Goal: Find contact information: Find contact information

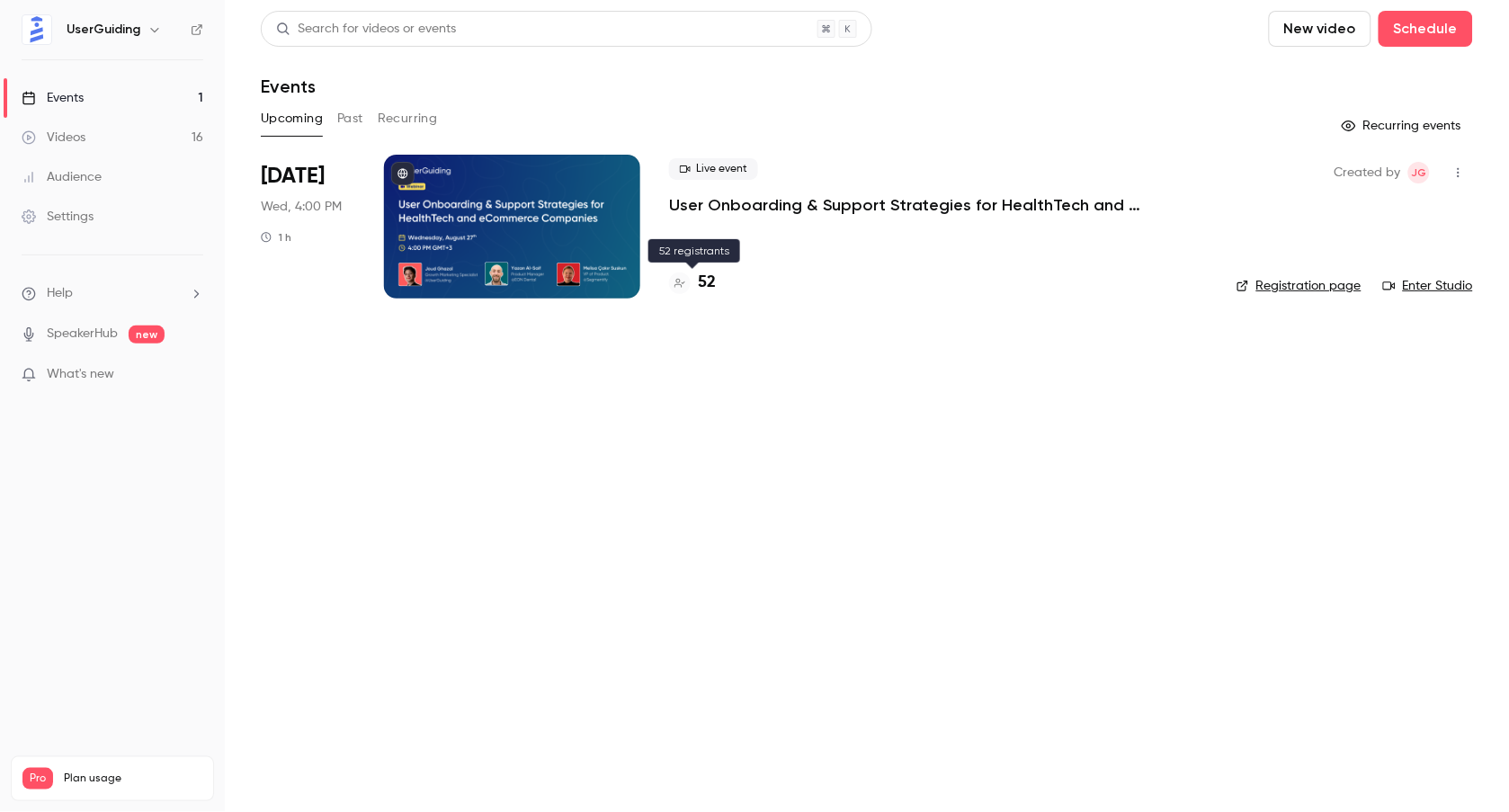
click at [709, 284] on h4 "52" at bounding box center [706, 282] width 18 height 25
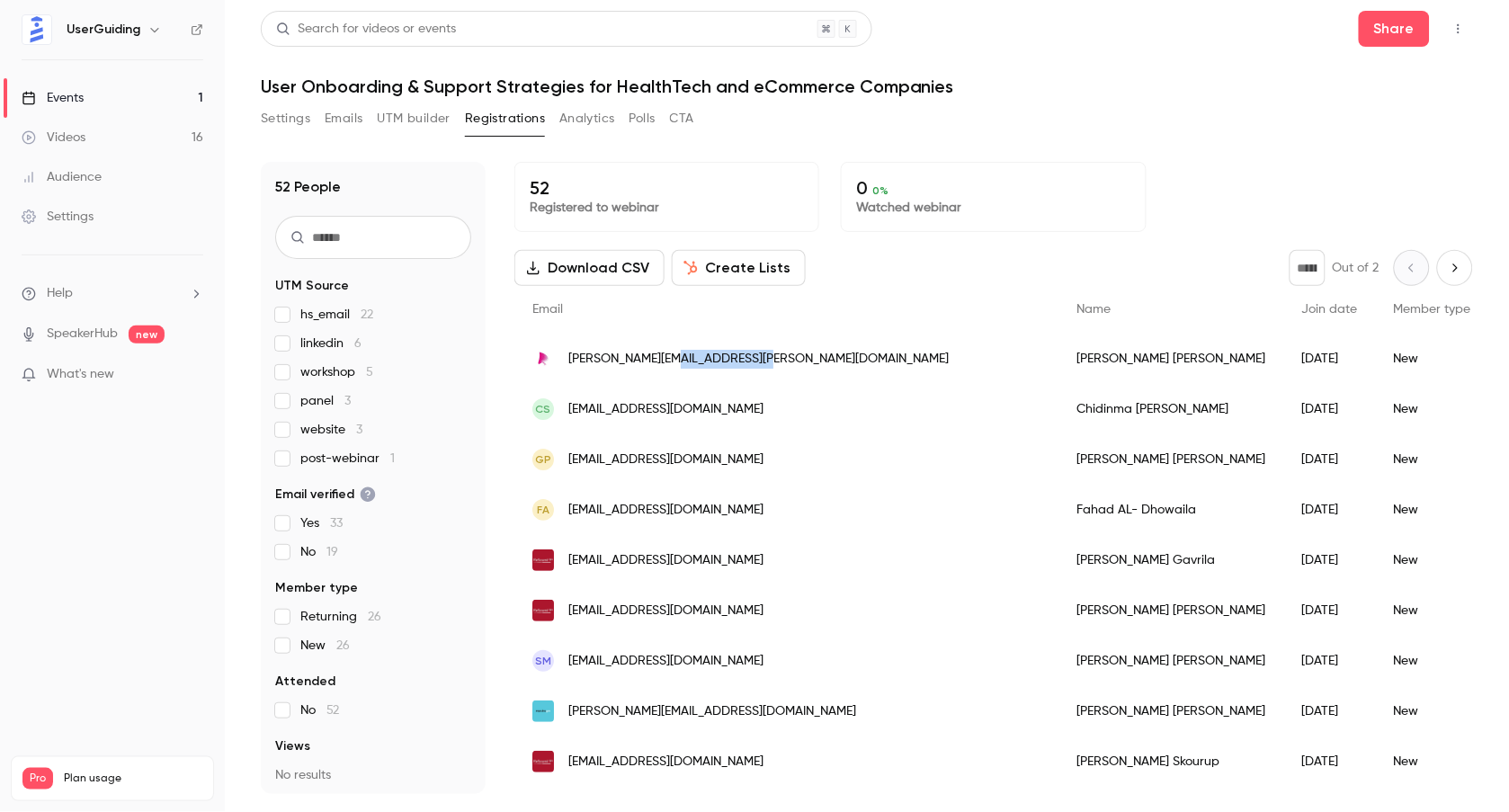
drag, startPoint x: 763, startPoint y: 357, endPoint x: 665, endPoint y: 358, distance: 98.0
click at [665, 358] on div "[PERSON_NAME][EMAIL_ADDRESS][PERSON_NAME][DOMAIN_NAME]" at bounding box center [787, 358] width 545 height 51
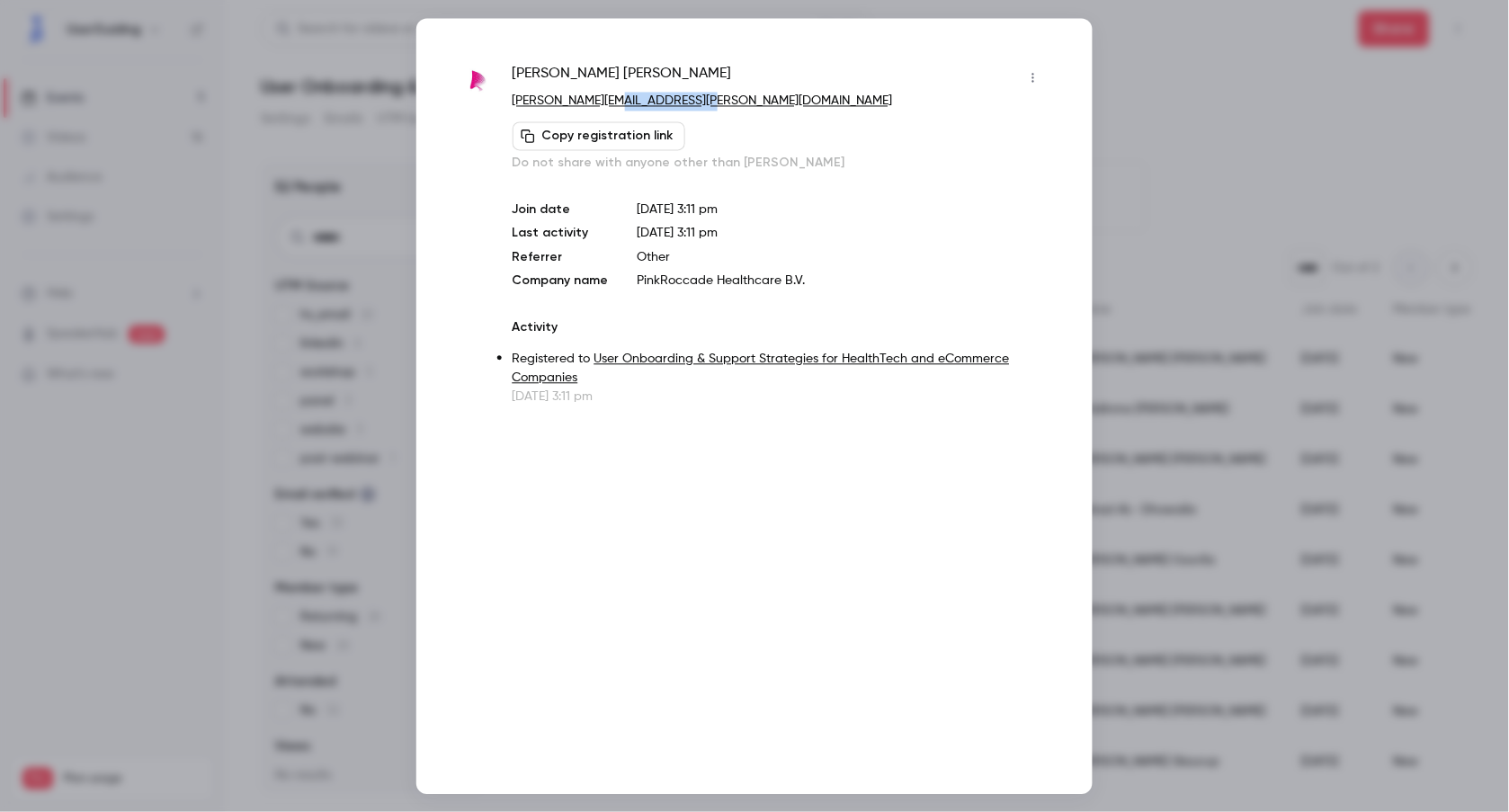
drag, startPoint x: 733, startPoint y: 103, endPoint x: 610, endPoint y: 101, distance: 123.0
click at [610, 101] on p "[PERSON_NAME][EMAIL_ADDRESS][PERSON_NAME][DOMAIN_NAME]" at bounding box center [780, 101] width 535 height 19
copy link "[DOMAIN_NAME]"
